Goal: Transaction & Acquisition: Purchase product/service

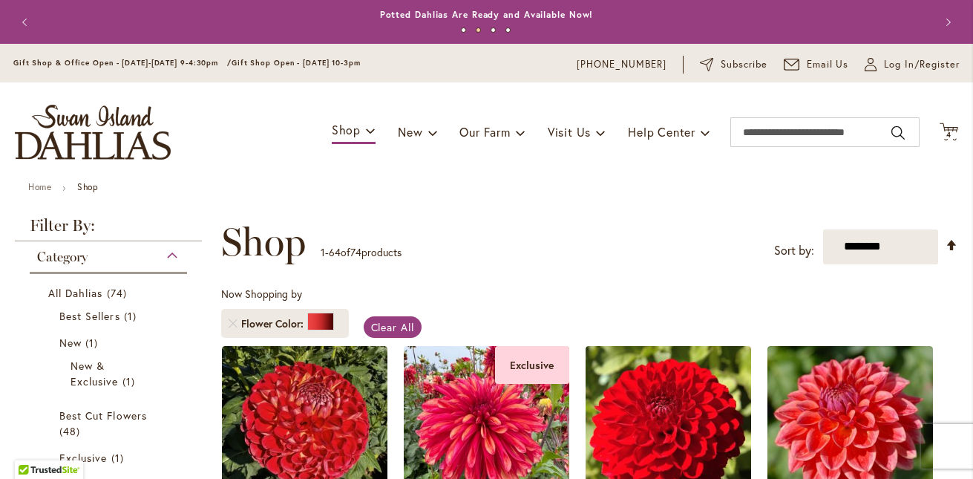
click at [163, 232] on strong "Filter By:" at bounding box center [108, 230] width 187 height 24
click at [947, 131] on span "4" at bounding box center [949, 135] width 5 height 10
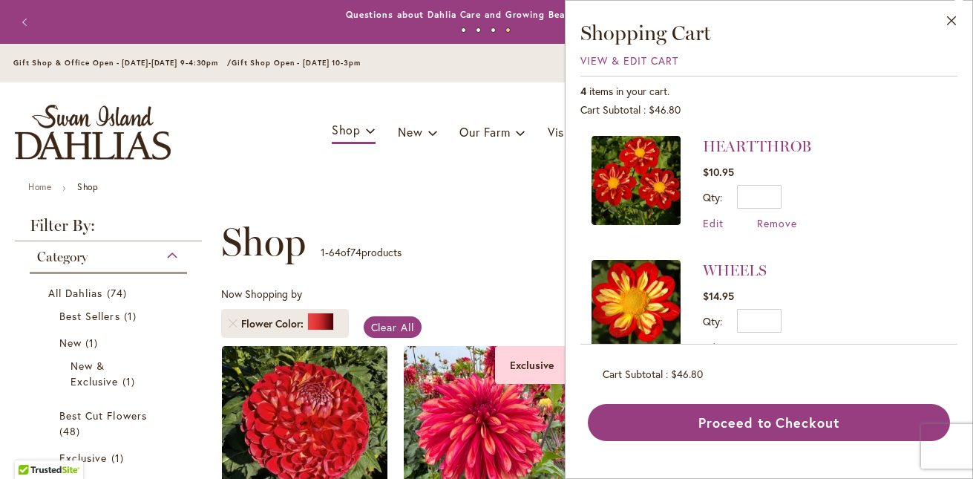
click at [489, 184] on ul "Home Shop" at bounding box center [486, 188] width 917 height 13
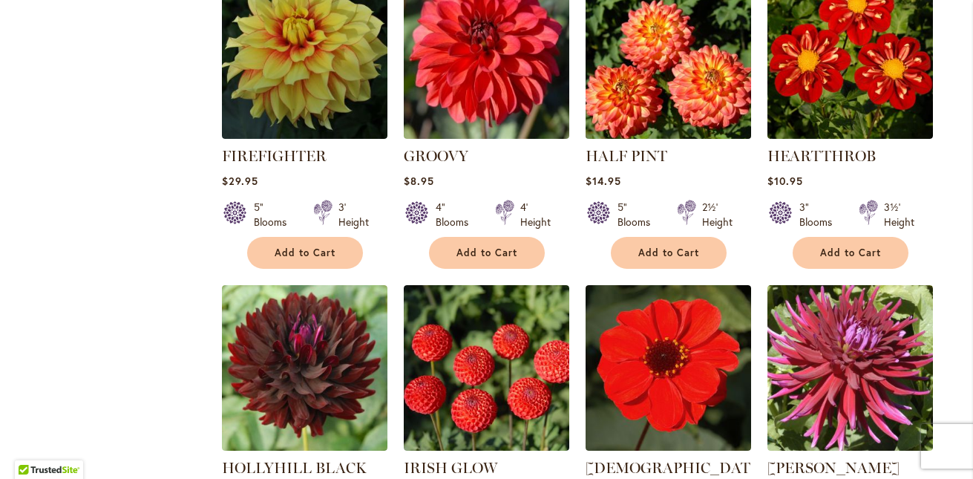
scroll to position [2143, 0]
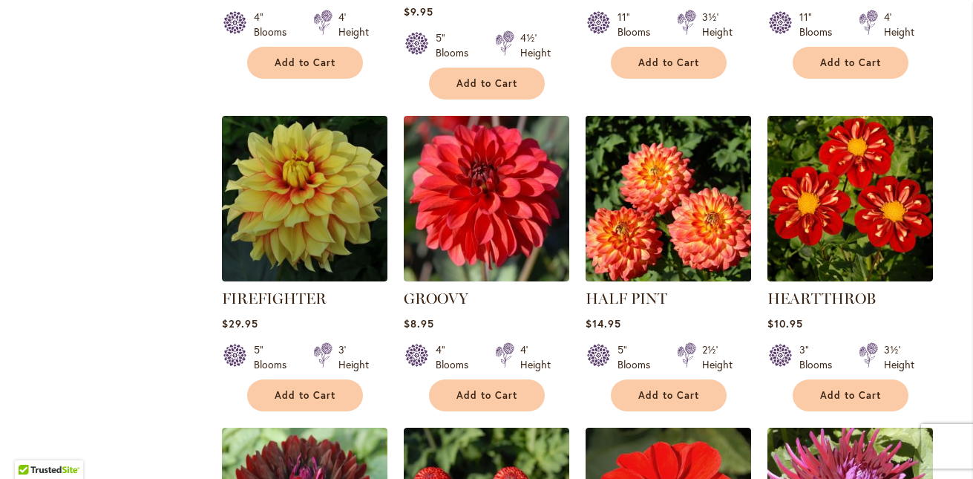
click at [731, 189] on img at bounding box center [668, 198] width 174 height 174
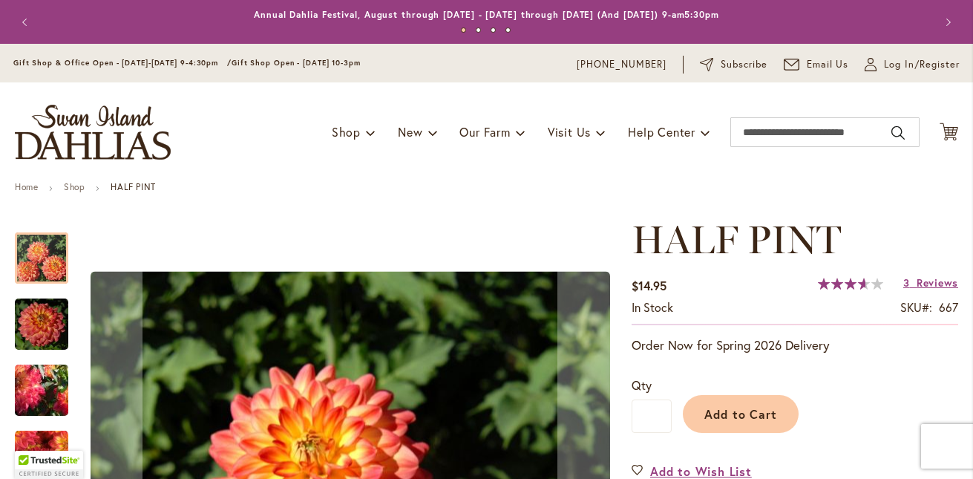
click at [312, 108] on div "Toggle Nav Shop Dahlia Tubers Collections Fresh Cut Dahlias Gardening Supplies …" at bounding box center [486, 131] width 973 height 99
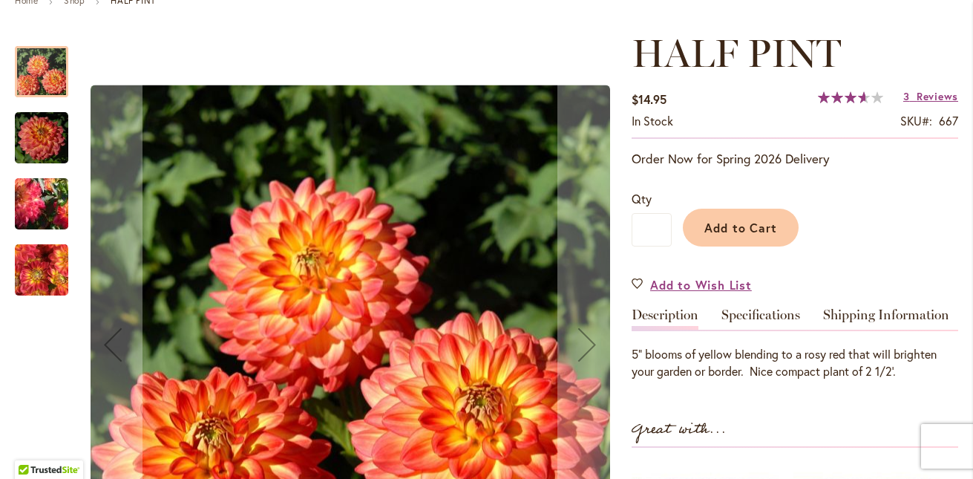
scroll to position [164, 0]
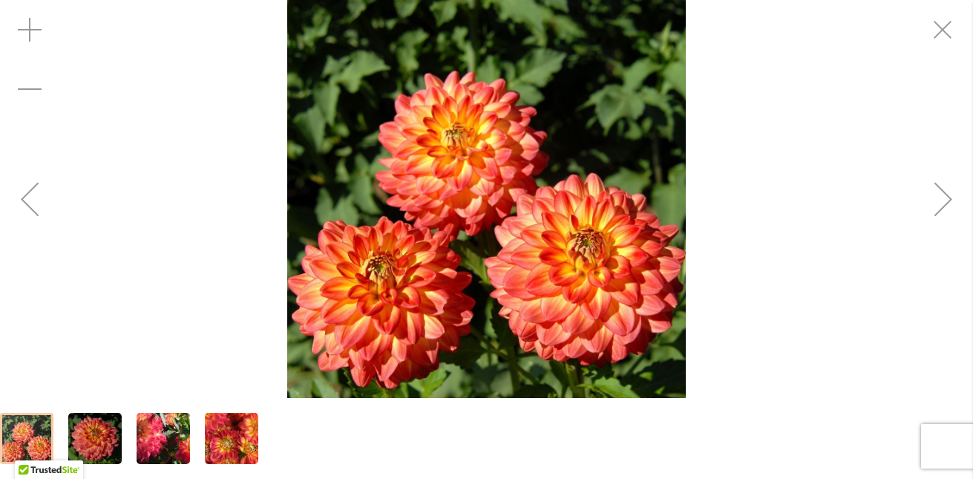
click at [122, 122] on div "HALF PINT" at bounding box center [486, 199] width 973 height 398
click at [102, 431] on img "HALF PINT" at bounding box center [94, 438] width 53 height 56
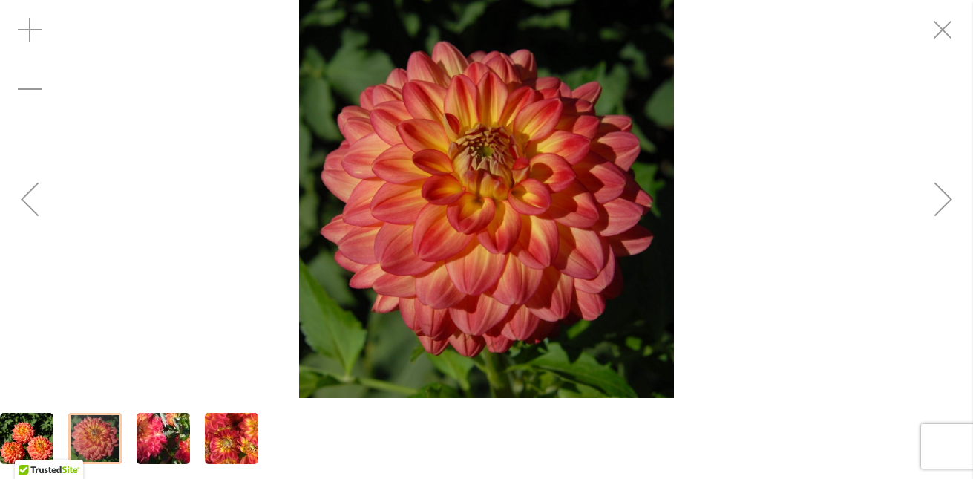
click at [167, 435] on img "HALF PINT" at bounding box center [163, 438] width 107 height 85
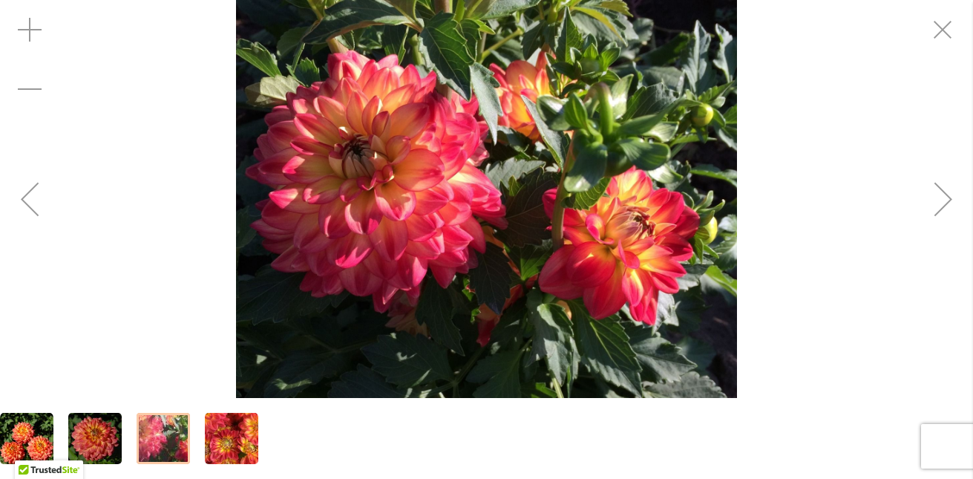
click at [212, 437] on img "HALF PINT" at bounding box center [231, 438] width 53 height 55
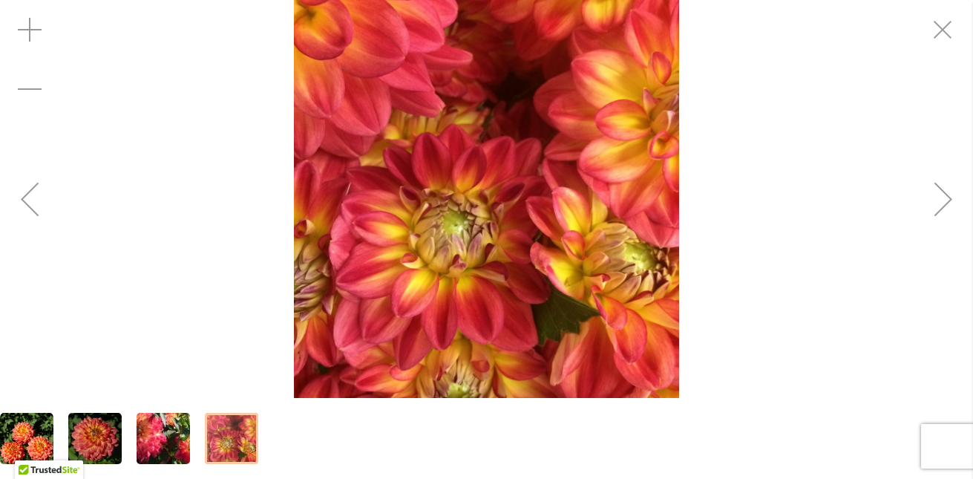
click at [158, 437] on img "HALF PINT" at bounding box center [163, 438] width 107 height 85
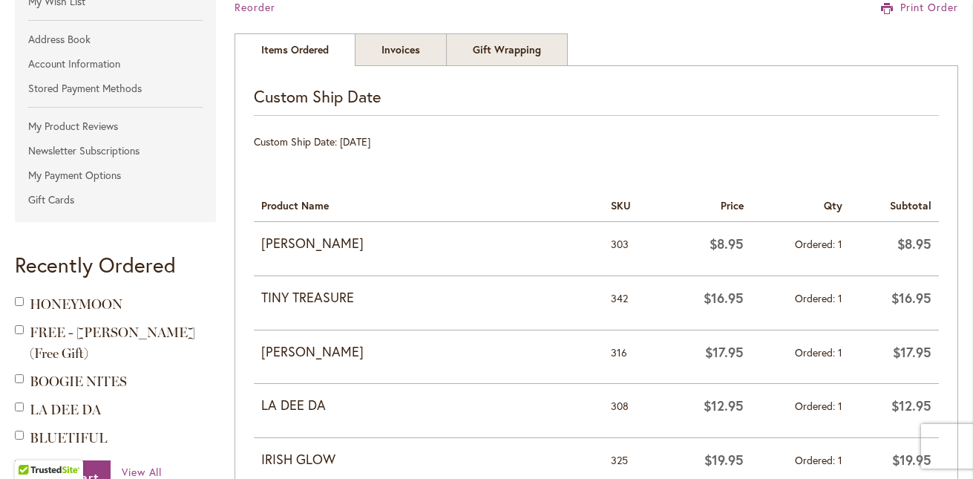
scroll to position [293, 0]
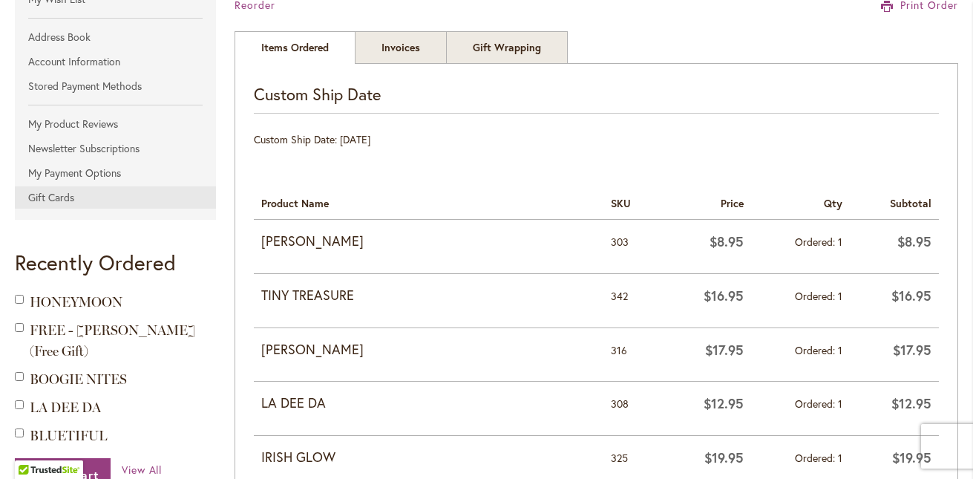
click at [212, 195] on link "Gift Cards" at bounding box center [115, 197] width 201 height 22
